Goal: Information Seeking & Learning: Learn about a topic

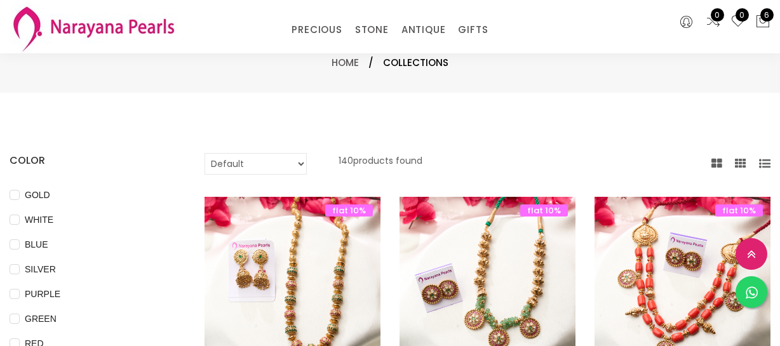
select select "INR"
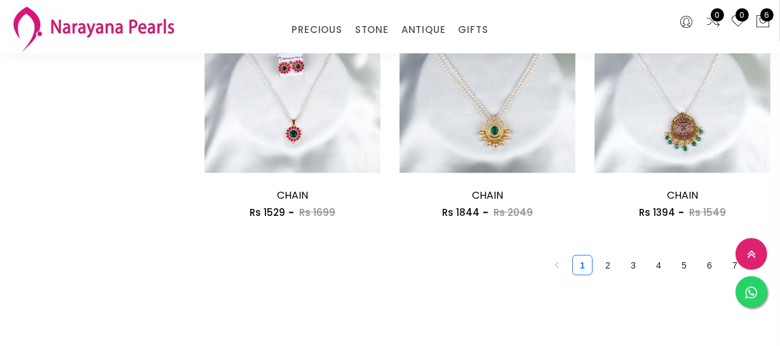
scroll to position [1286, 0]
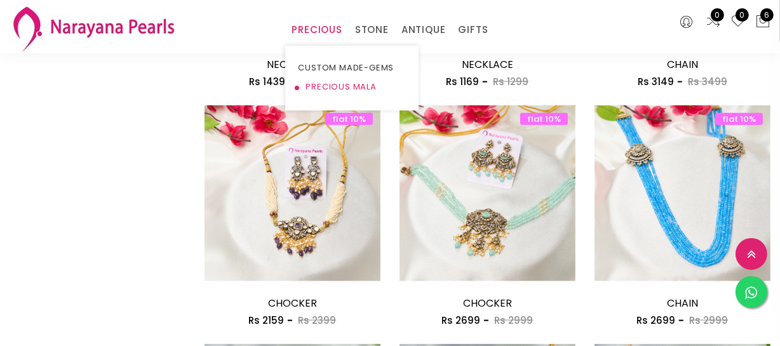
click at [336, 86] on link "PRECIOUS MALA" at bounding box center [352, 86] width 108 height 19
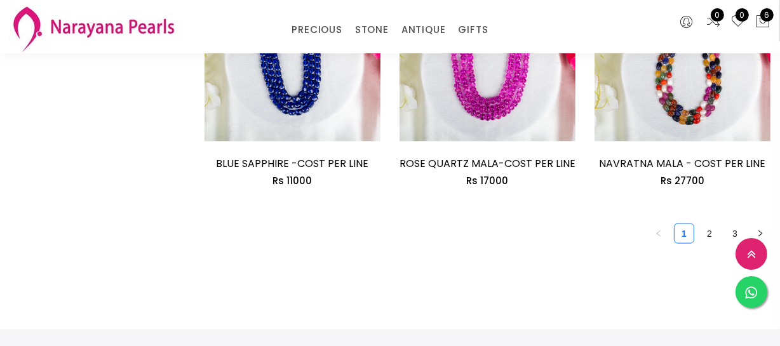
scroll to position [1732, 0]
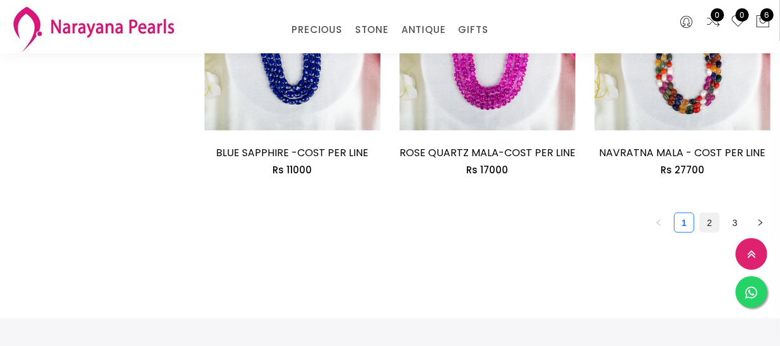
click at [714, 222] on link "2" at bounding box center [709, 222] width 19 height 19
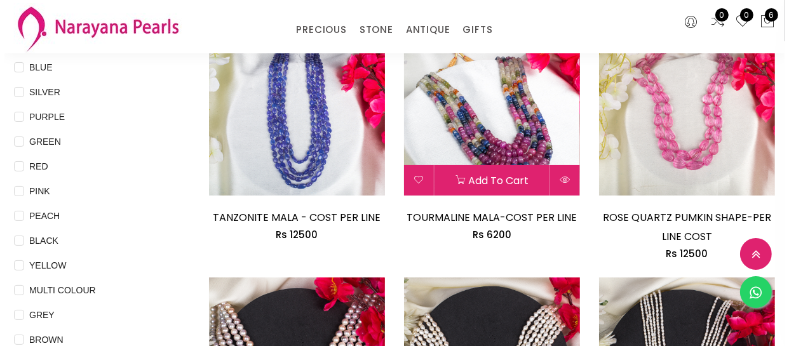
scroll to position [173, 0]
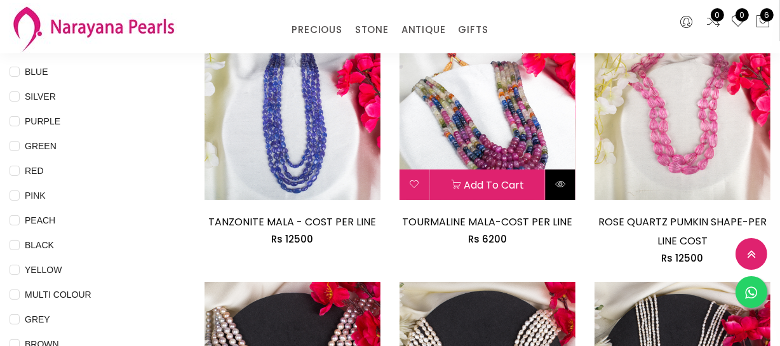
click at [561, 187] on icon at bounding box center [560, 184] width 10 height 10
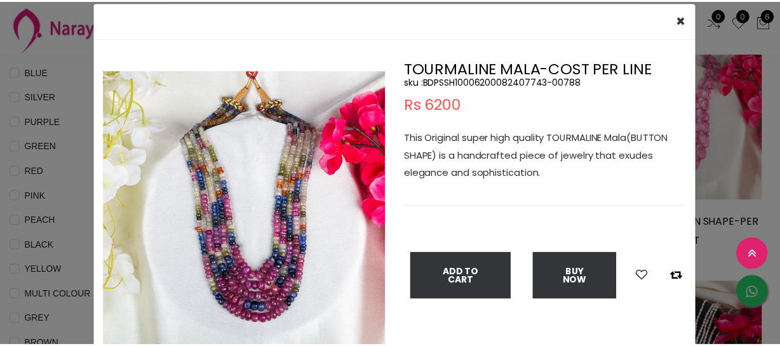
scroll to position [57, 0]
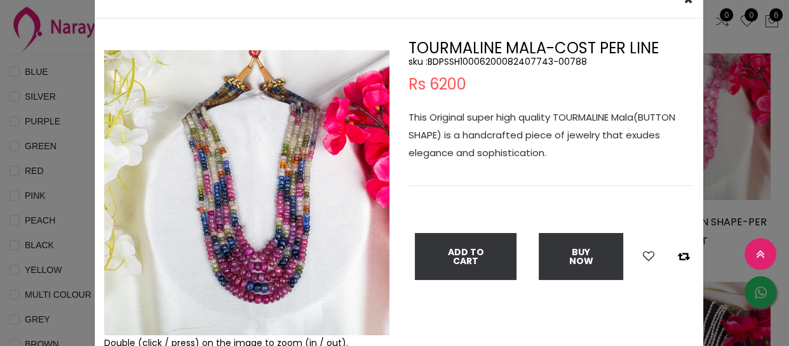
drag, startPoint x: 19, startPoint y: 169, endPoint x: 67, endPoint y: 175, distance: 48.1
click at [21, 169] on div "× Close Double (click / press) on the image to zoom (in / out). TOURMALINE MALA…" at bounding box center [394, 173] width 789 height 346
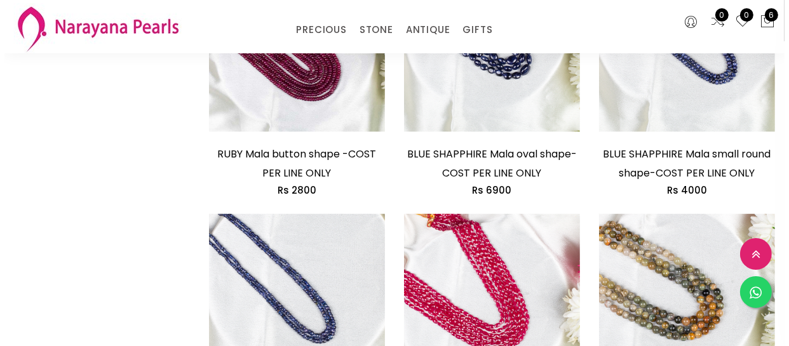
scroll to position [1674, 0]
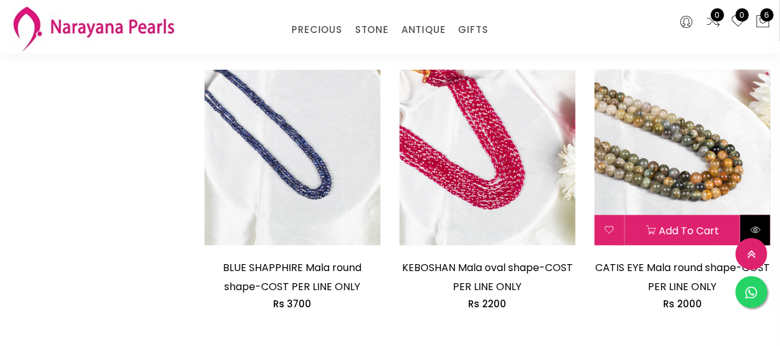
click at [753, 227] on icon at bounding box center [755, 230] width 10 height 10
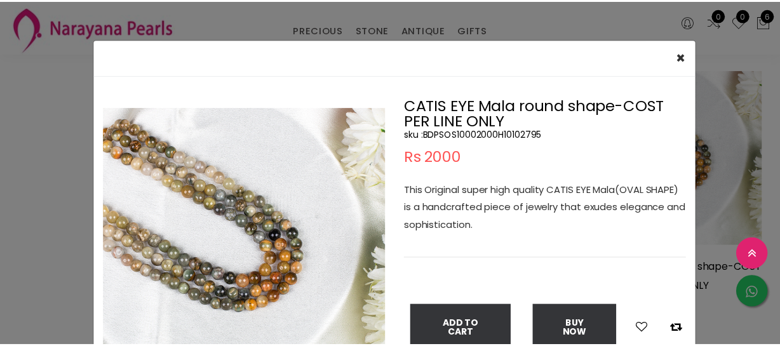
scroll to position [57, 0]
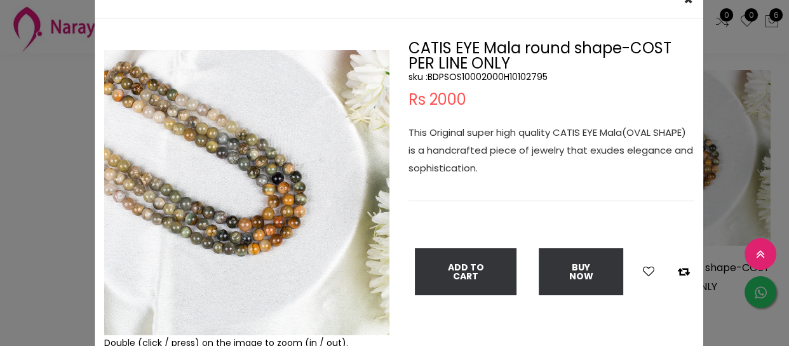
drag, startPoint x: 25, startPoint y: 145, endPoint x: 207, endPoint y: 171, distance: 183.5
click at [31, 144] on div "× Close Double (click / press) on the image to zoom (in / out). CATIS EYE Mala …" at bounding box center [394, 173] width 789 height 346
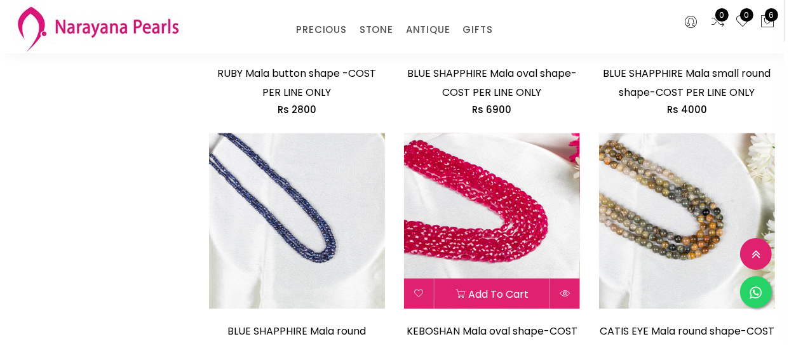
scroll to position [1443, 0]
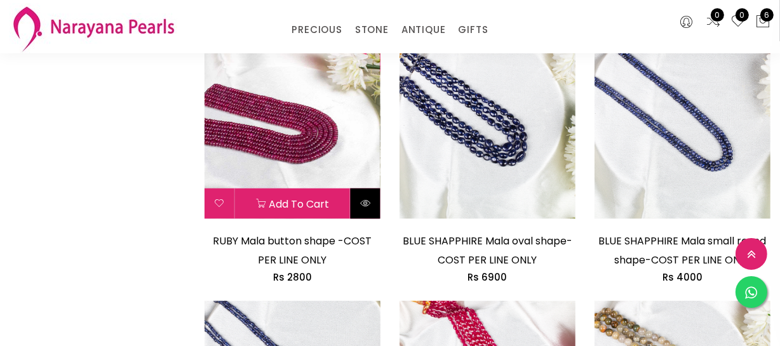
click at [361, 209] on button at bounding box center [366, 204] width 30 height 30
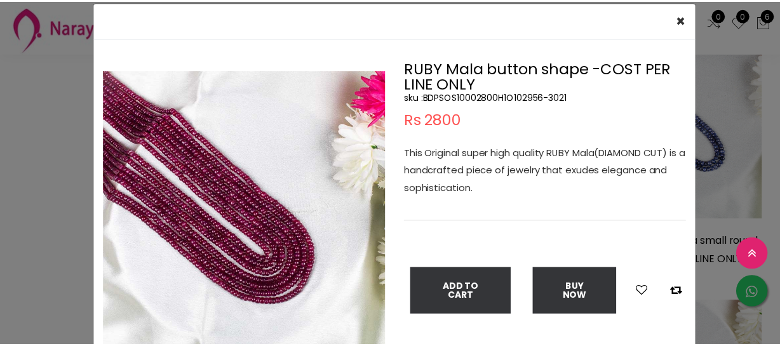
scroll to position [57, 0]
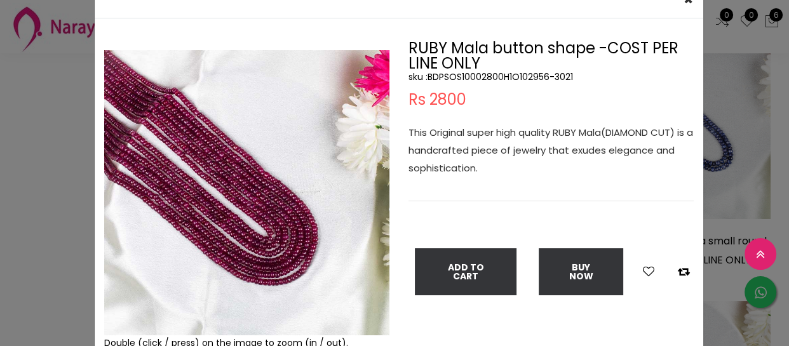
click at [70, 164] on div "× Close Double (click / press) on the image to zoom (in / out). RUBY Mala butto…" at bounding box center [394, 173] width 789 height 346
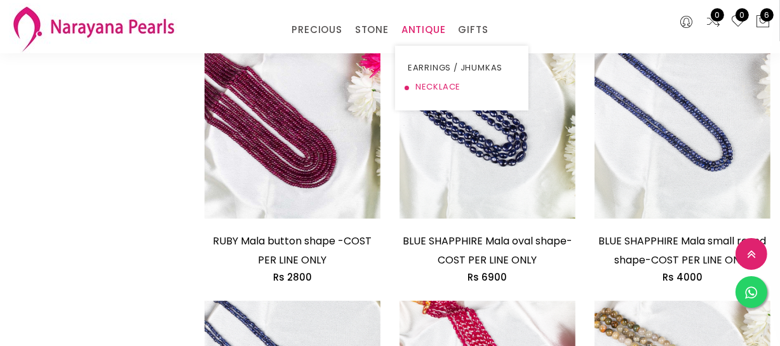
click at [418, 84] on link "NECKLACE" at bounding box center [462, 86] width 108 height 19
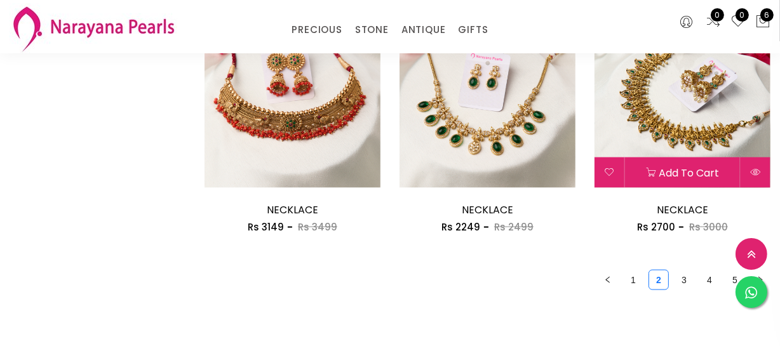
scroll to position [1616, 0]
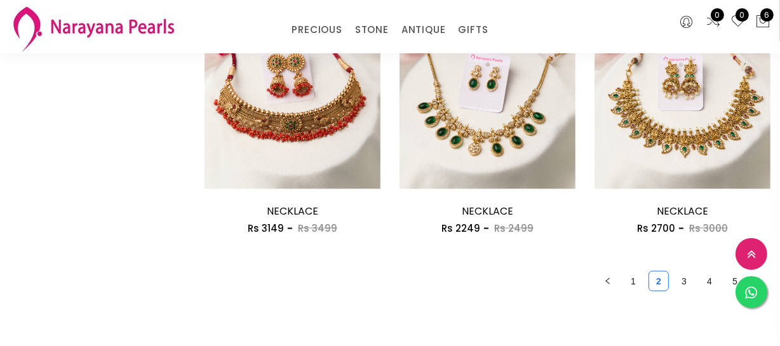
click at [689, 279] on link "3" at bounding box center [684, 281] width 19 height 19
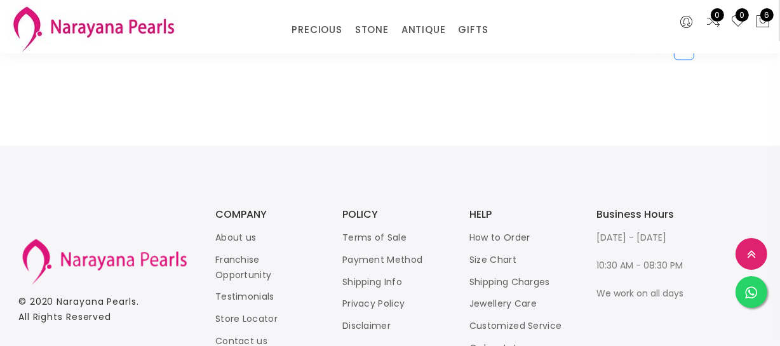
scroll to position [1674, 0]
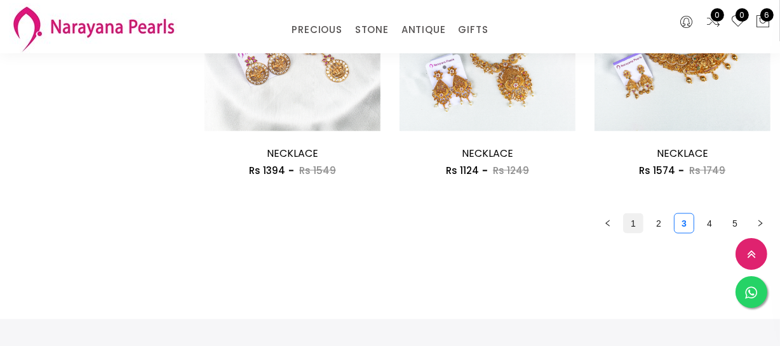
click at [633, 227] on link "1" at bounding box center [633, 223] width 19 height 19
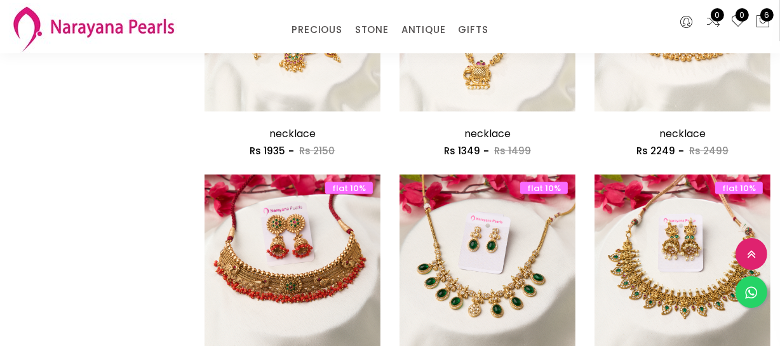
scroll to position [1559, 0]
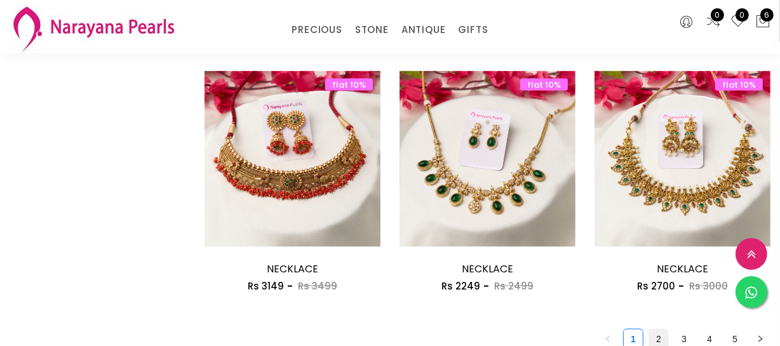
click at [655, 331] on link "2" at bounding box center [658, 339] width 19 height 19
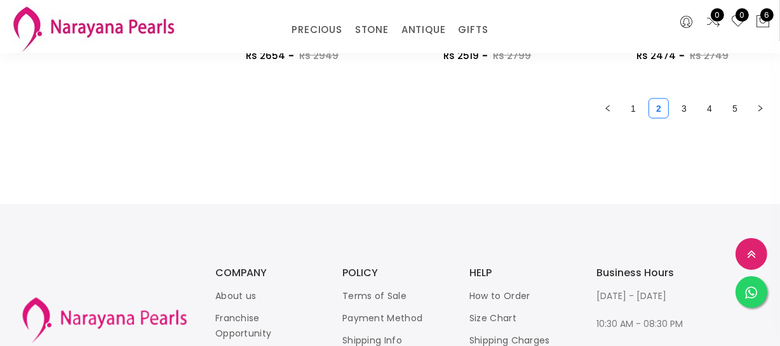
scroll to position [1790, 0]
click at [708, 107] on link "4" at bounding box center [709, 107] width 19 height 19
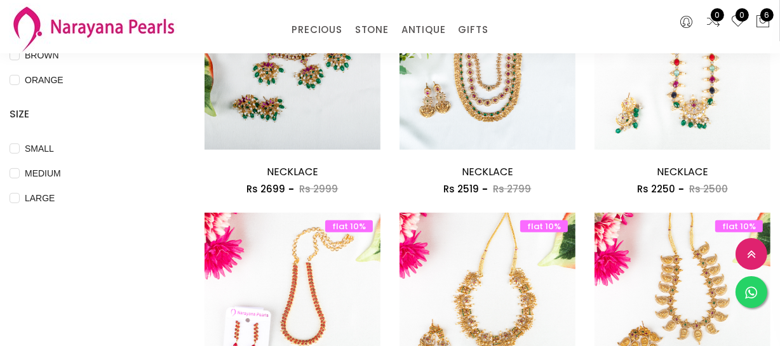
scroll to position [404, 0]
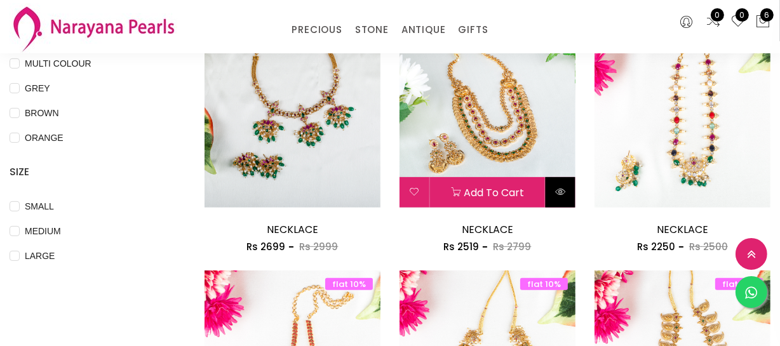
click at [561, 192] on icon at bounding box center [560, 192] width 10 height 10
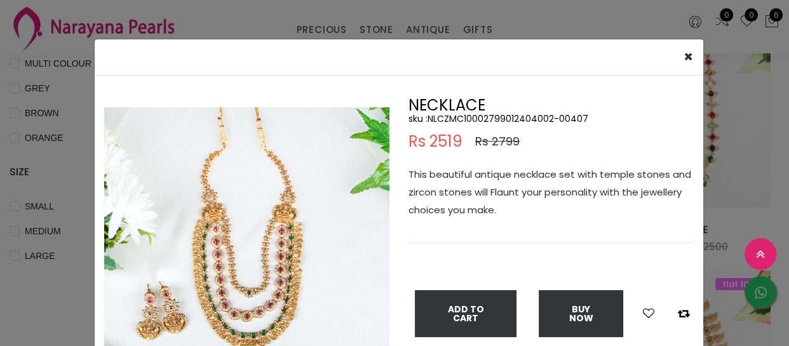
click at [283, 248] on img at bounding box center [246, 249] width 285 height 285
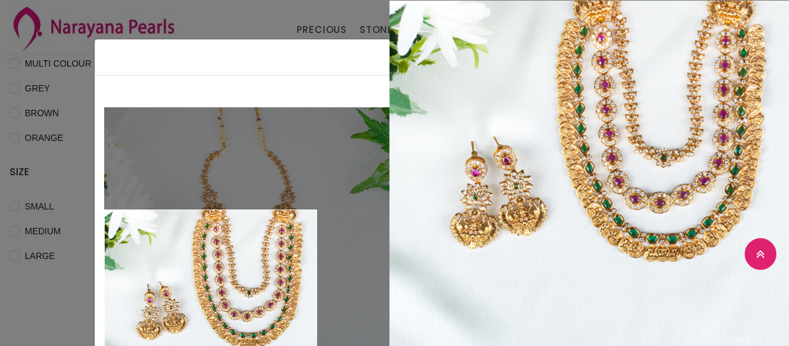
click at [1, 278] on div "× Close Double (click / press) on the image to zoom (in / out). NECKLACE sku : …" at bounding box center [394, 173] width 789 height 346
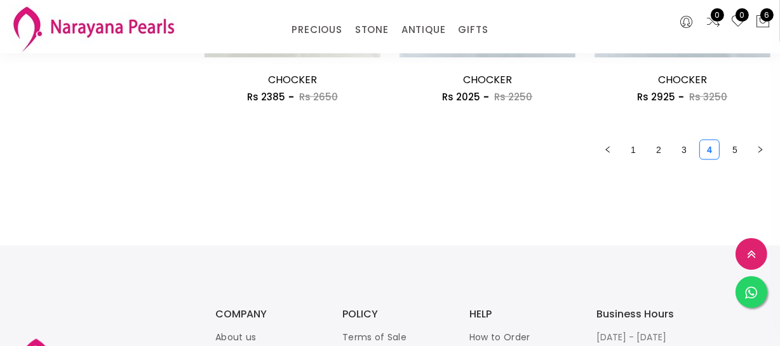
scroll to position [1747, 0]
click at [633, 149] on link "1" at bounding box center [633, 150] width 19 height 19
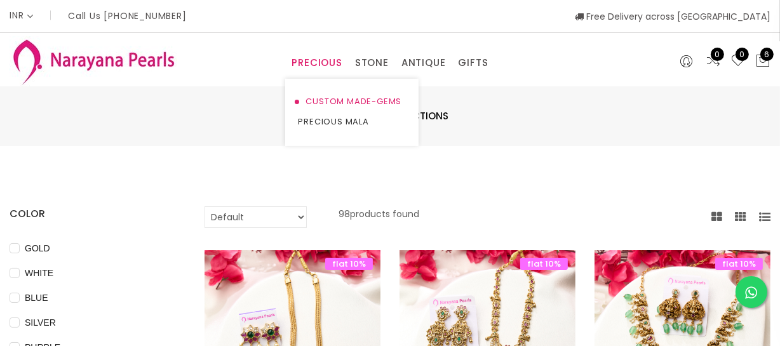
click at [316, 94] on link "CUSTOM MADE-GEMS" at bounding box center [352, 101] width 108 height 20
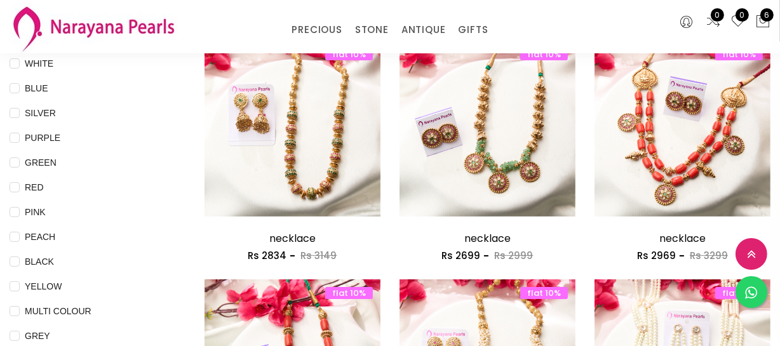
scroll to position [173, 0]
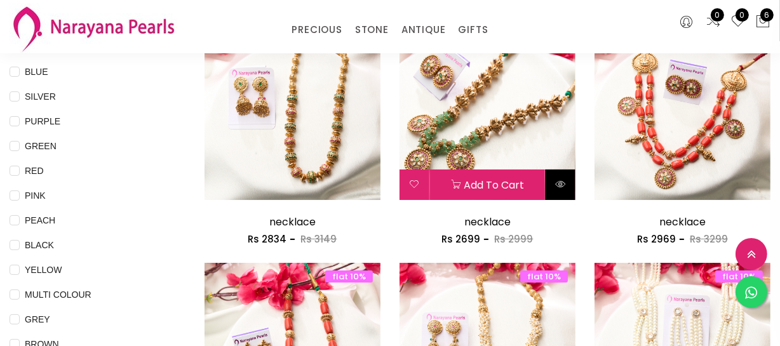
click at [555, 180] on icon at bounding box center [560, 184] width 10 height 10
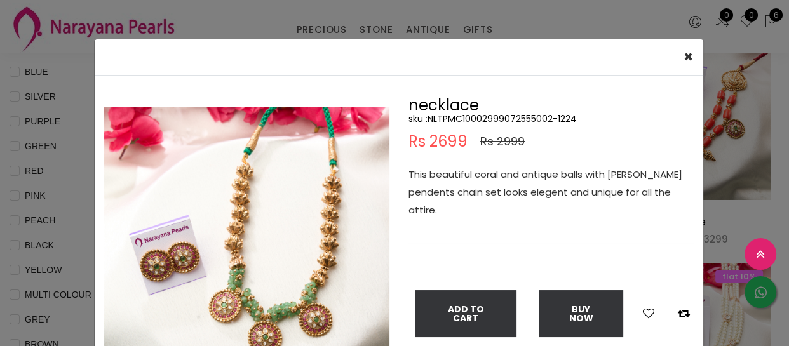
click at [234, 293] on img at bounding box center [246, 249] width 285 height 285
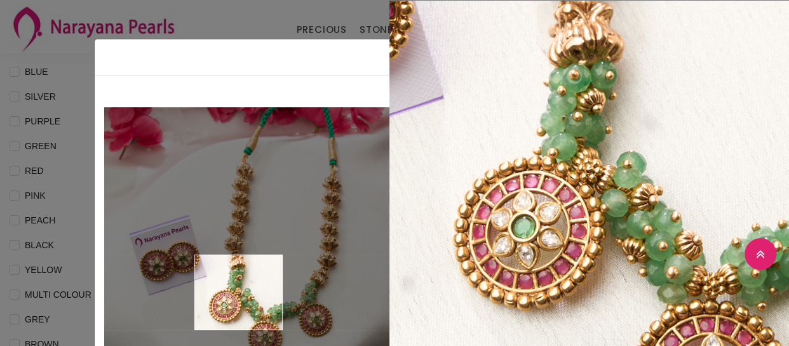
click at [234, 293] on img at bounding box center [246, 249] width 285 height 285
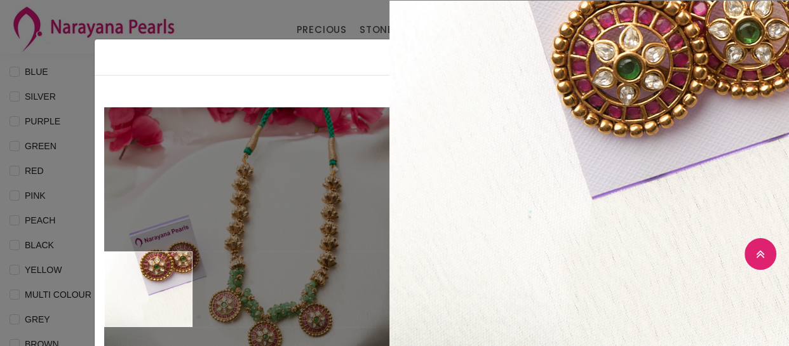
click at [48, 276] on div "× Close Double (click / press) on the image to zoom (in / out). necklace sku : …" at bounding box center [394, 173] width 789 height 346
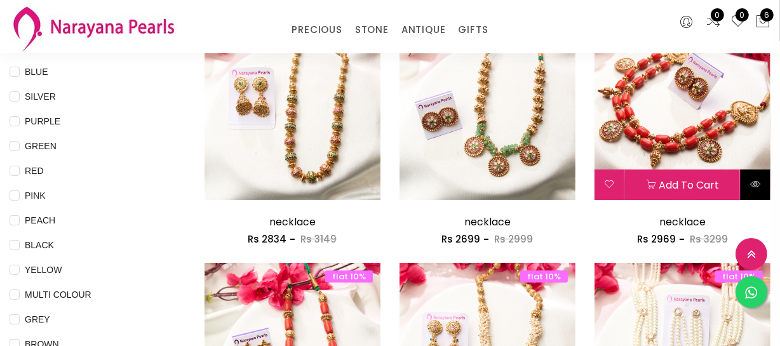
click at [763, 188] on button at bounding box center [756, 185] width 30 height 30
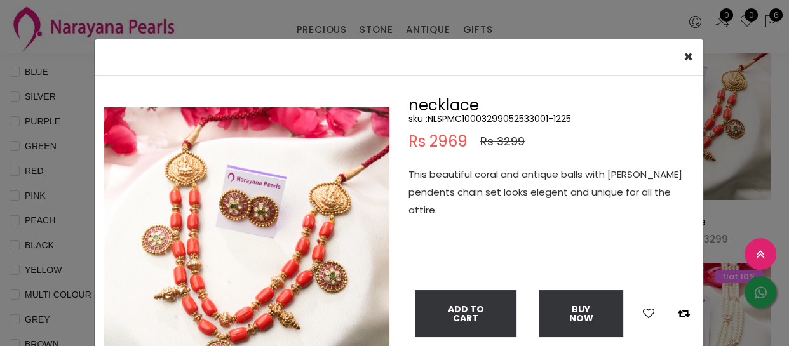
click at [239, 233] on img at bounding box center [246, 249] width 285 height 285
click at [238, 233] on img at bounding box center [246, 249] width 285 height 285
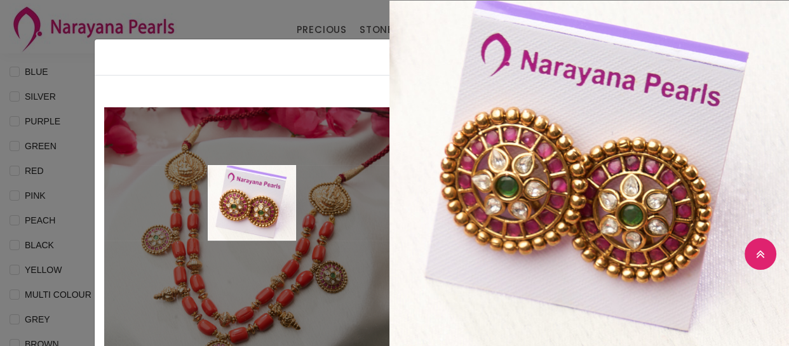
click at [248, 203] on img at bounding box center [246, 249] width 285 height 285
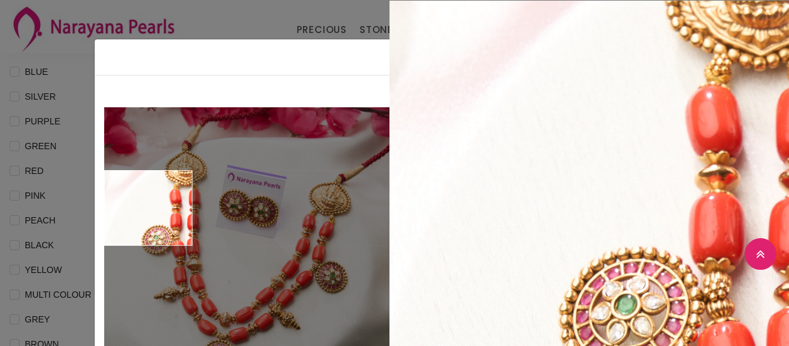
click at [76, 205] on div "× Close Double (click / press) on the image to zoom (in / out). necklace sku : …" at bounding box center [394, 173] width 789 height 346
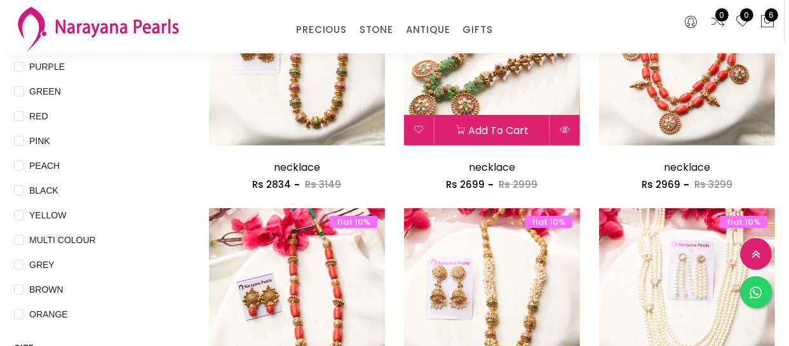
scroll to position [404, 0]
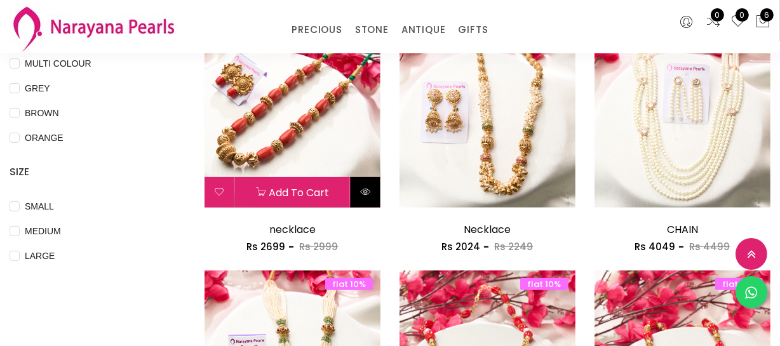
click at [368, 201] on button at bounding box center [366, 192] width 30 height 30
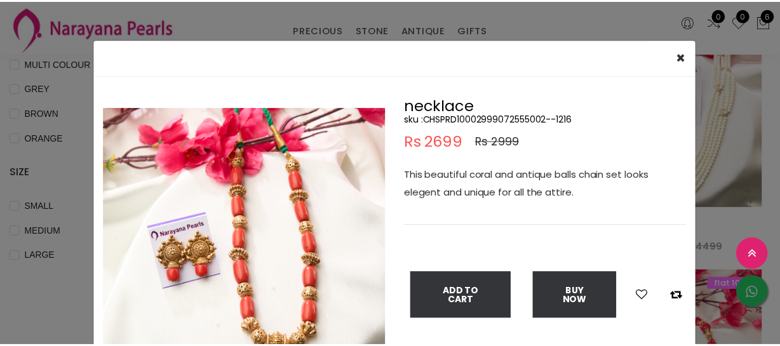
scroll to position [57, 0]
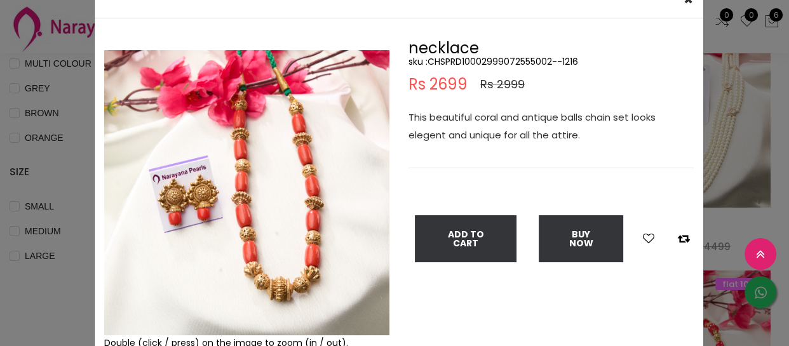
click at [76, 178] on div "× Close Double (click / press) on the image to zoom (in / out). necklace sku : …" at bounding box center [394, 173] width 789 height 346
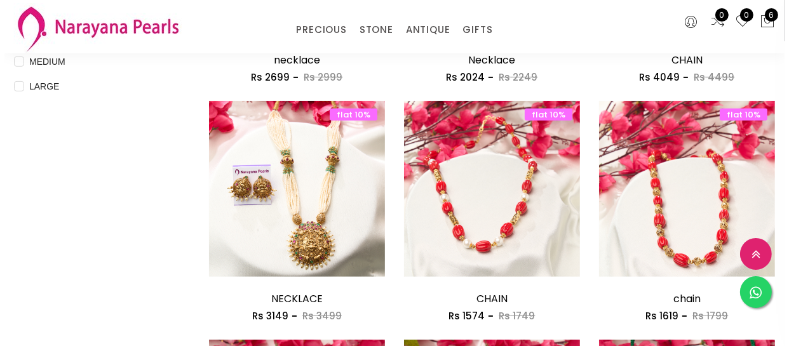
scroll to position [577, 0]
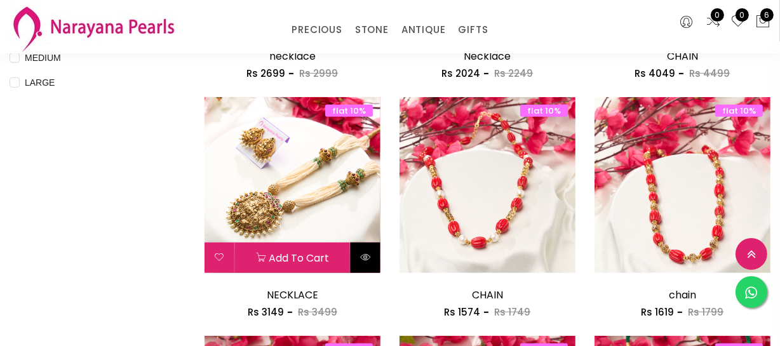
click at [368, 260] on icon at bounding box center [365, 257] width 10 height 10
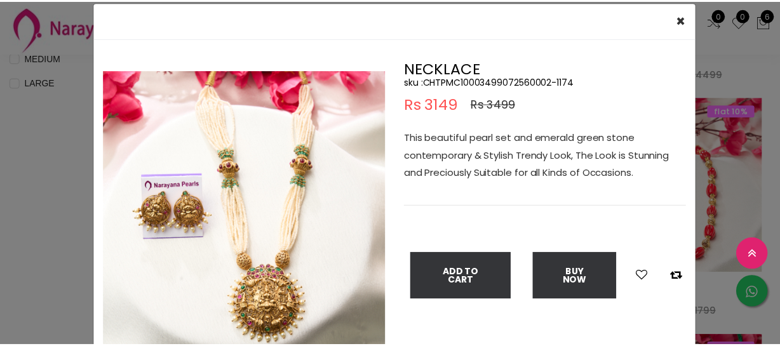
scroll to position [57, 0]
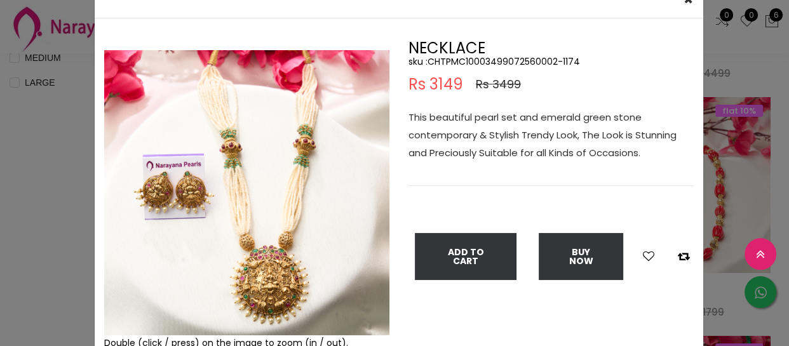
click at [241, 267] on img at bounding box center [246, 192] width 285 height 285
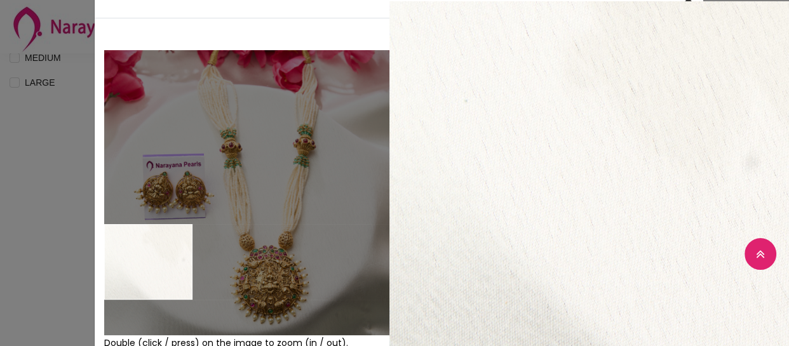
click at [50, 245] on div "× Close Double (click / press) on the image to zoom (in / out). NECKLACE sku : …" at bounding box center [394, 173] width 789 height 346
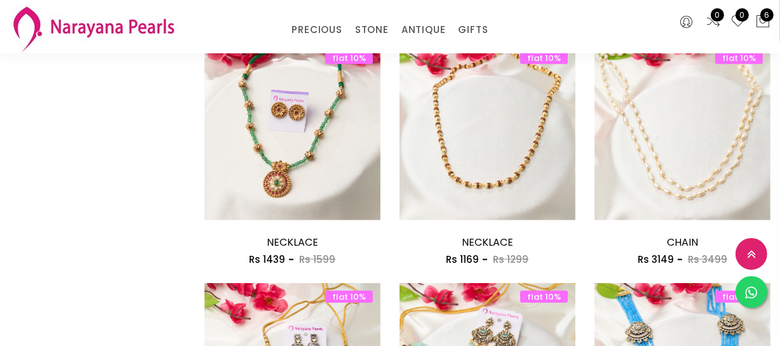
scroll to position [1155, 0]
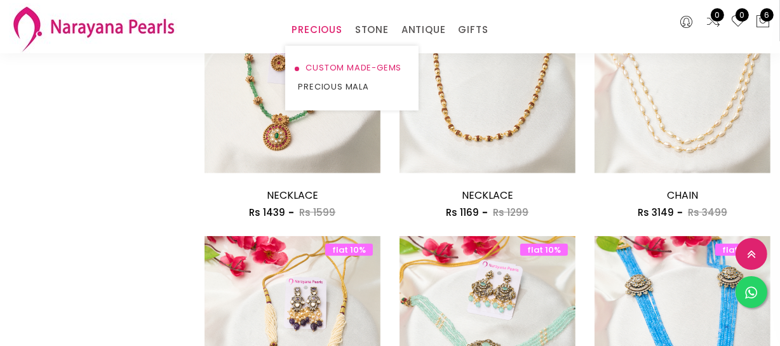
click at [328, 75] on link "CUSTOM MADE-GEMS" at bounding box center [352, 67] width 108 height 19
click at [329, 65] on link "CUSTOM MADE-GEMS" at bounding box center [352, 67] width 108 height 19
click at [333, 65] on link "CUSTOM MADE-GEMS" at bounding box center [352, 67] width 108 height 19
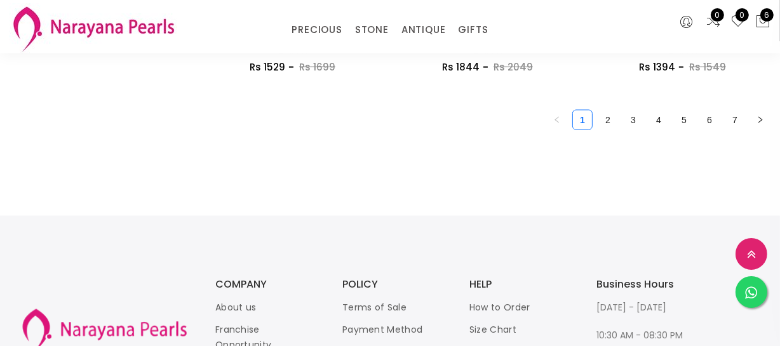
scroll to position [1689, 0]
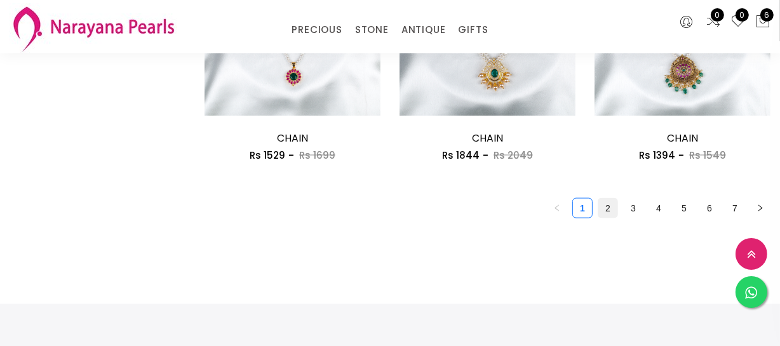
click at [604, 203] on link "2" at bounding box center [607, 208] width 19 height 19
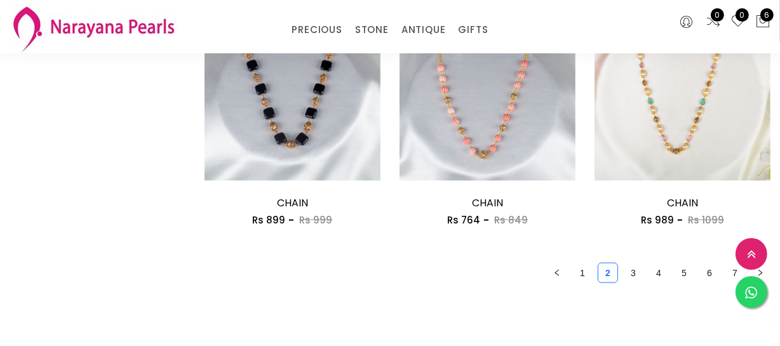
scroll to position [1732, 0]
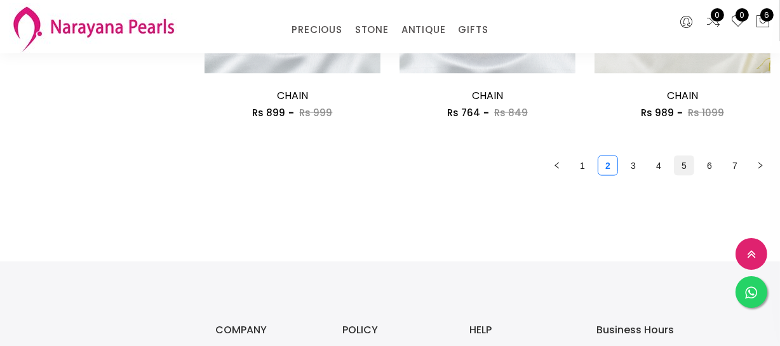
click at [675, 164] on link "5" at bounding box center [684, 165] width 19 height 19
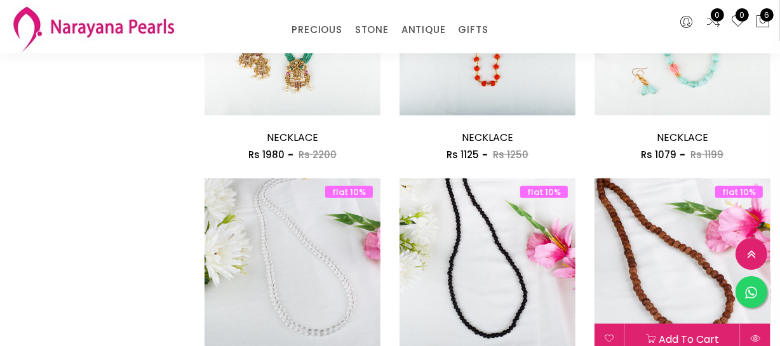
scroll to position [1559, 0]
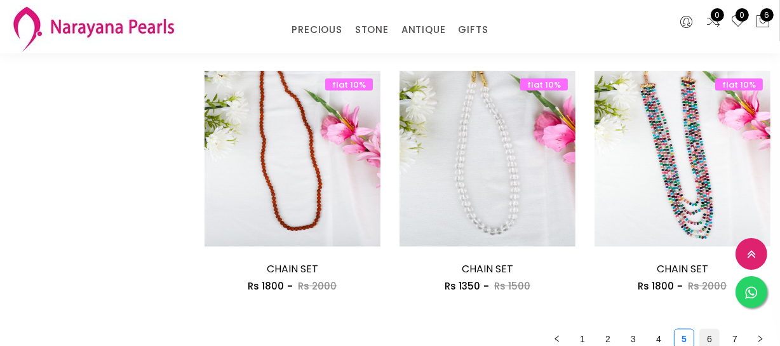
click at [708, 335] on link "6" at bounding box center [709, 339] width 19 height 19
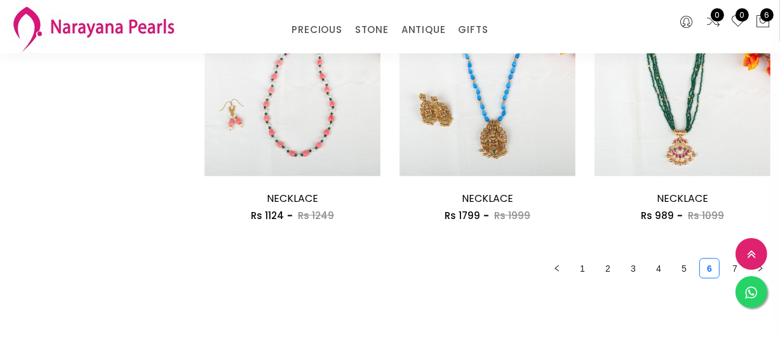
scroll to position [1790, 0]
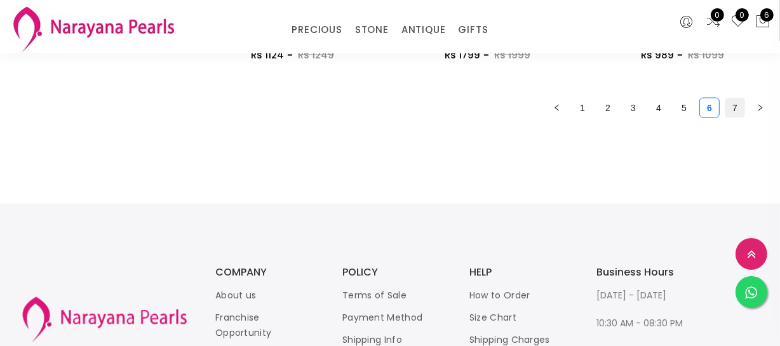
click at [728, 114] on link "7" at bounding box center [734, 107] width 19 height 19
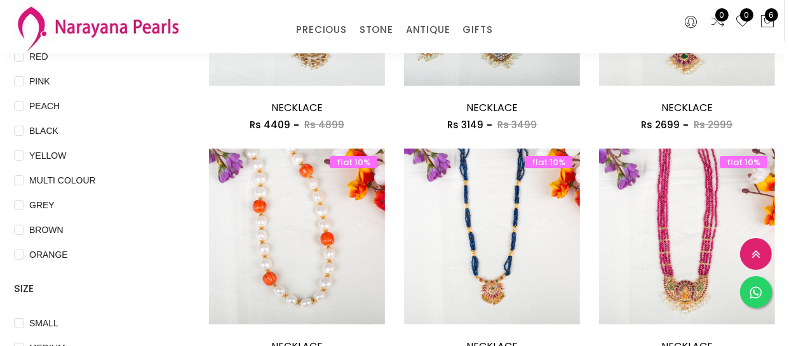
scroll to position [288, 0]
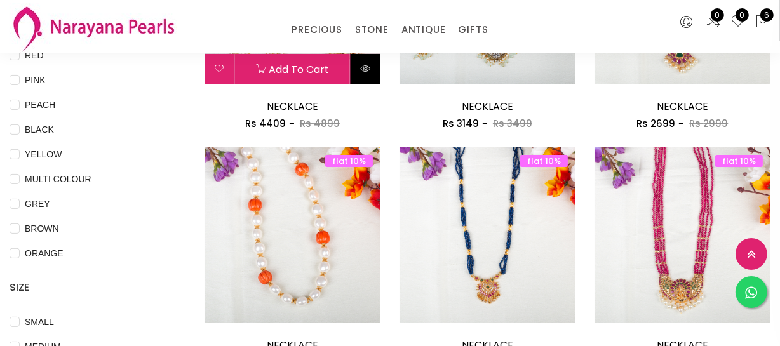
click at [369, 76] on button at bounding box center [366, 69] width 30 height 30
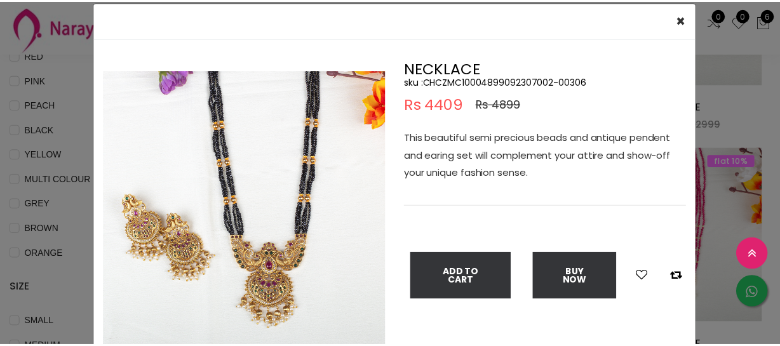
scroll to position [57, 0]
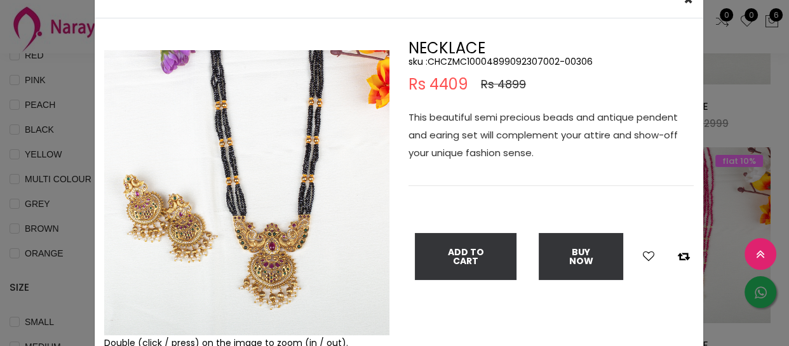
click at [65, 65] on div "× Close Double (click / press) on the image to zoom (in / out). NECKLACE sku : …" at bounding box center [394, 173] width 789 height 346
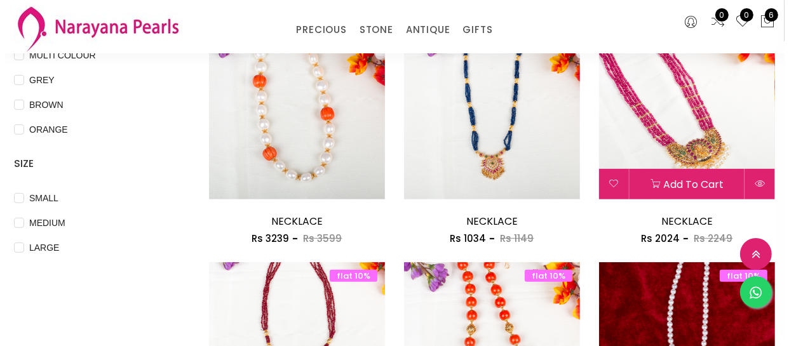
scroll to position [462, 0]
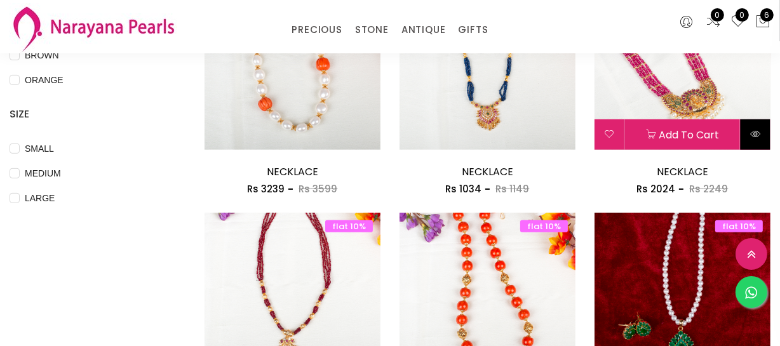
click at [760, 130] on icon at bounding box center [755, 134] width 10 height 10
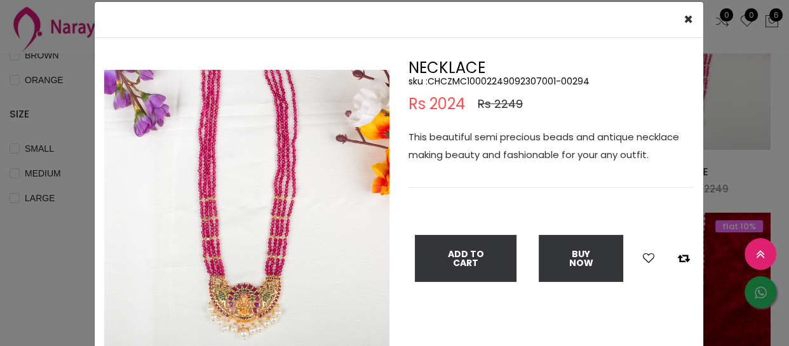
scroll to position [57, 0]
